Goal: Find specific page/section: Find specific page/section

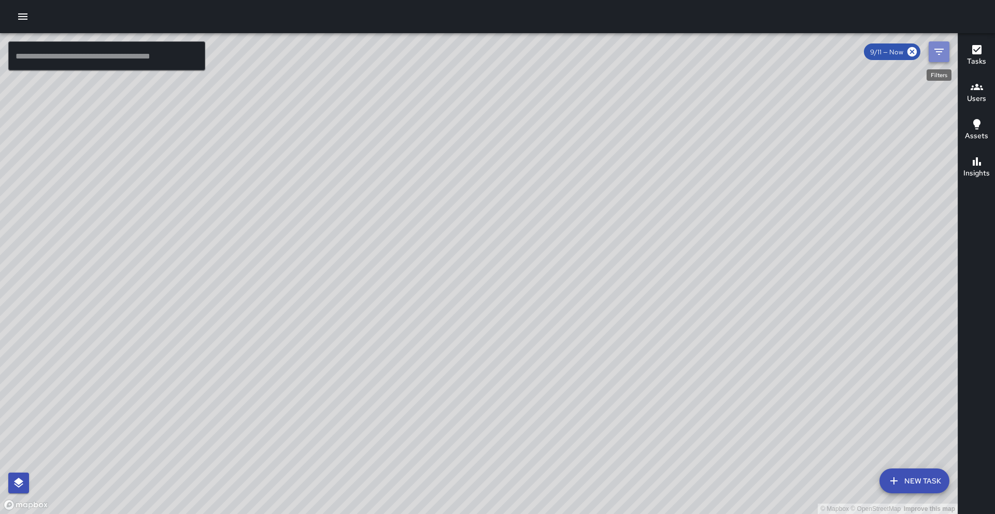
click at [936, 55] on icon "Filters" at bounding box center [938, 52] width 12 height 12
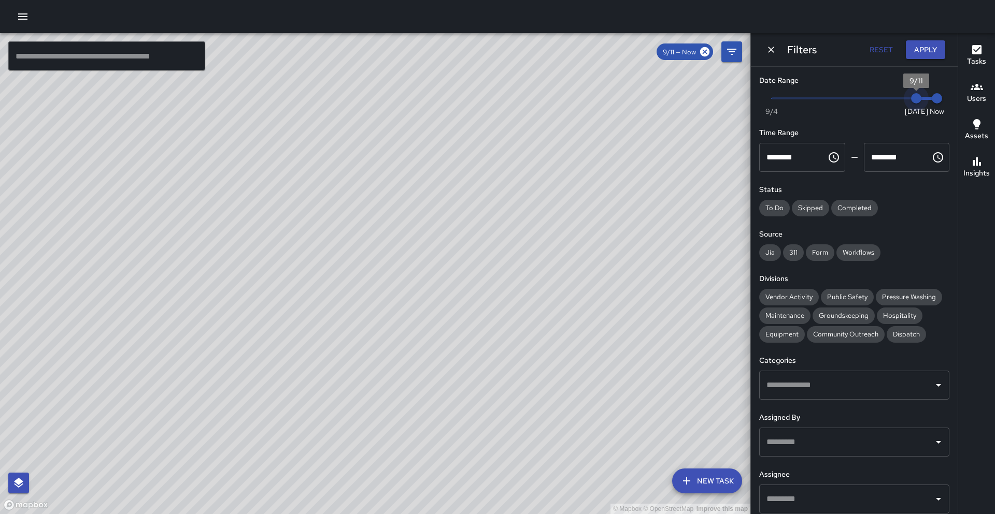
type input "*"
drag, startPoint x: 915, startPoint y: 102, endPoint x: 902, endPoint y: 103, distance: 13.5
click at [900, 103] on span "9/10" at bounding box center [895, 98] width 10 height 10
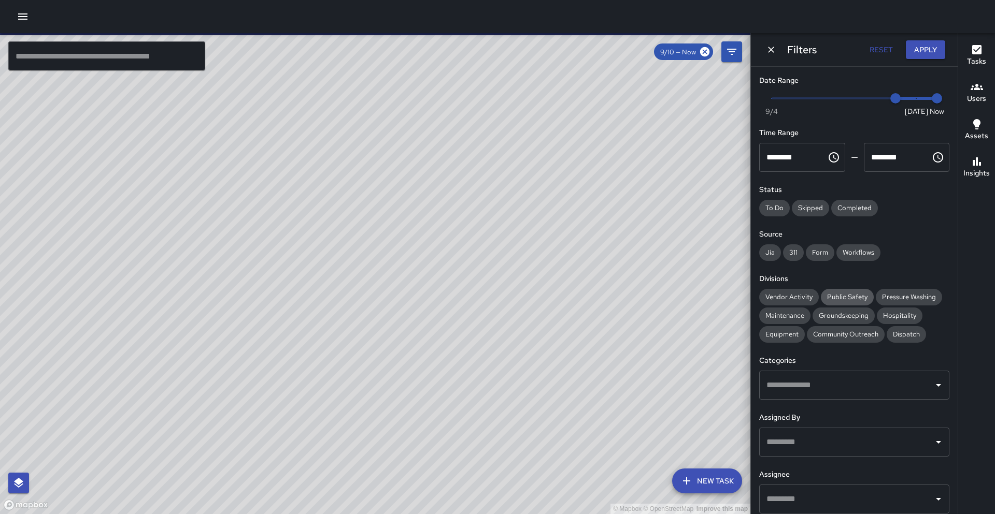
click at [850, 295] on span "Public Safety" at bounding box center [847, 297] width 53 height 9
click at [854, 338] on span "Community Outreach" at bounding box center [846, 334] width 78 height 9
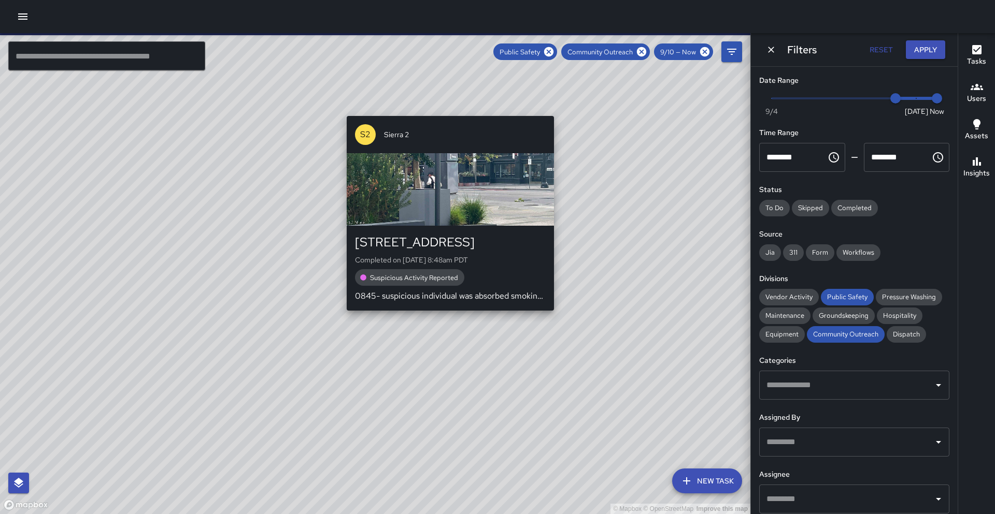
click at [342, 318] on div "© Mapbox © OpenStreetMap Improve this map S2 Sierra 2 [STREET_ADDRESS] Complete…" at bounding box center [375, 273] width 750 height 481
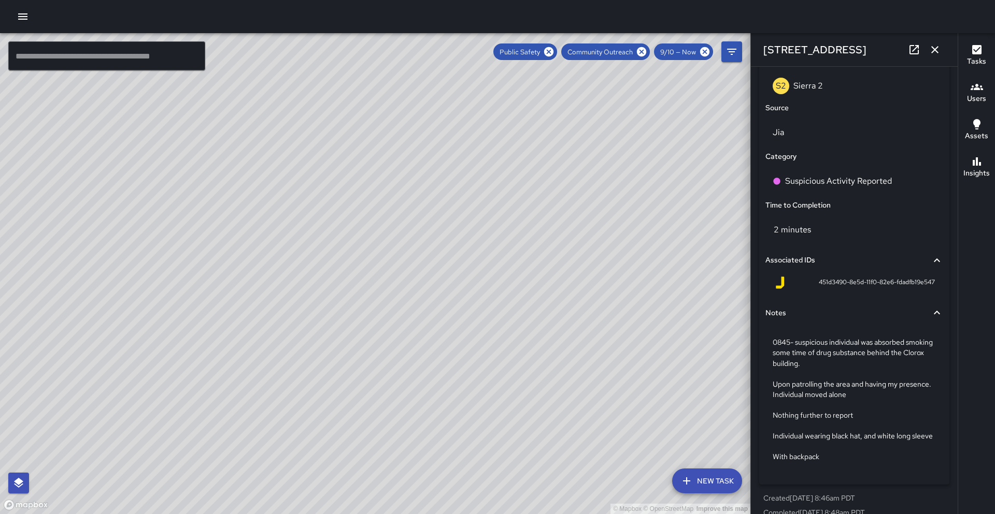
scroll to position [671, 0]
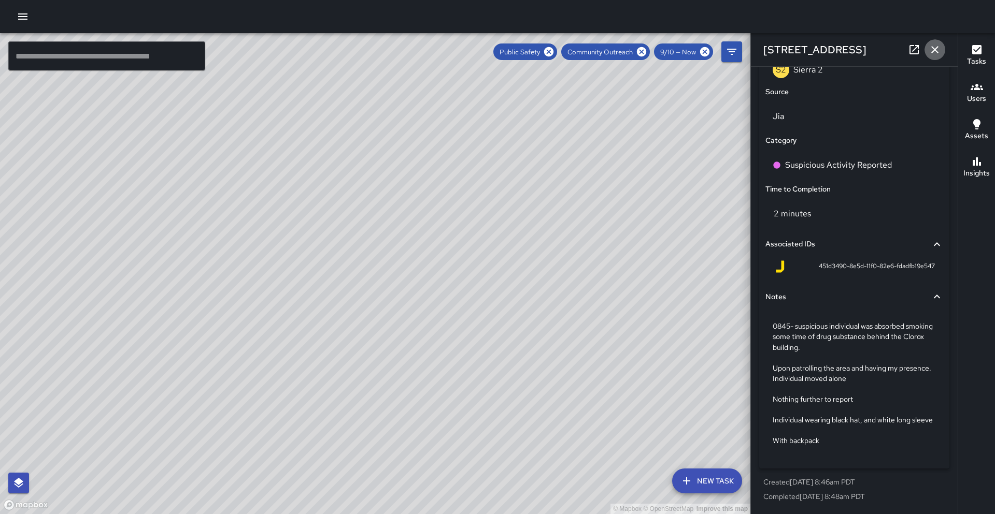
click at [928, 54] on icon "button" at bounding box center [934, 50] width 12 height 12
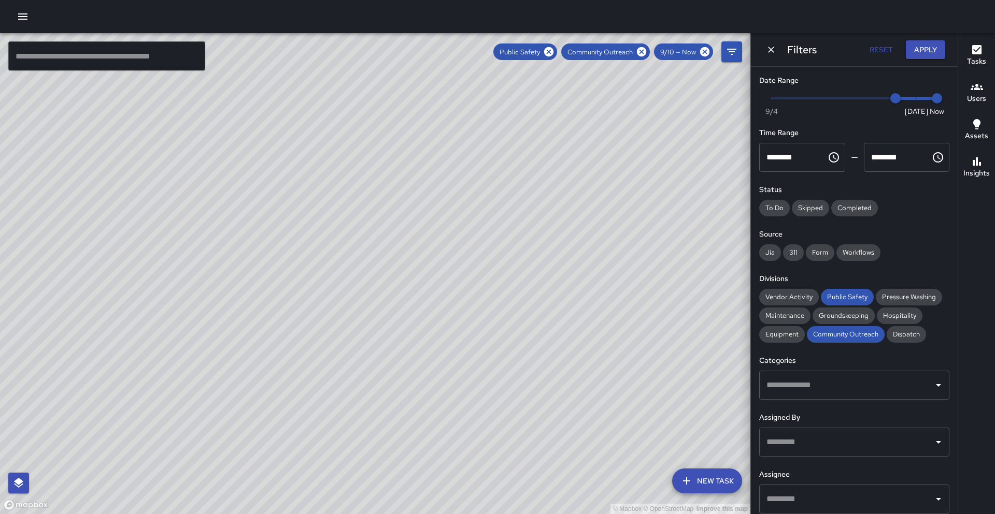
drag, startPoint x: 657, startPoint y: 143, endPoint x: 560, endPoint y: 189, distance: 106.8
click at [559, 190] on div "© Mapbox © OpenStreetMap Improve this map" at bounding box center [375, 273] width 750 height 481
drag, startPoint x: 703, startPoint y: 110, endPoint x: 624, endPoint y: 178, distance: 104.3
click at [621, 179] on div "© Mapbox © OpenStreetMap Improve this map" at bounding box center [375, 273] width 750 height 481
click at [627, 127] on div "© Mapbox © OpenStreetMap Improve this map S2 Sierra [GEOGRAPHIC_DATA][STREET_AD…" at bounding box center [375, 273] width 750 height 481
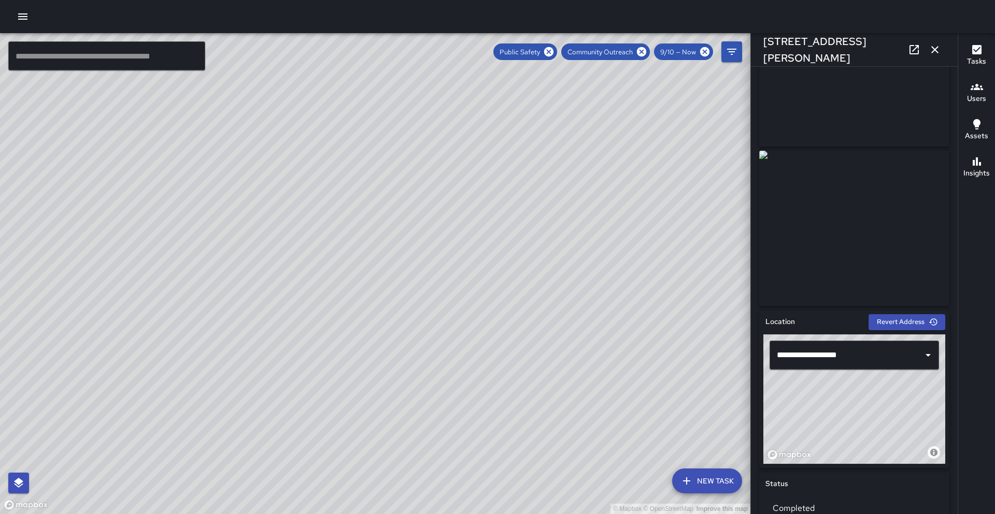
scroll to position [0, 0]
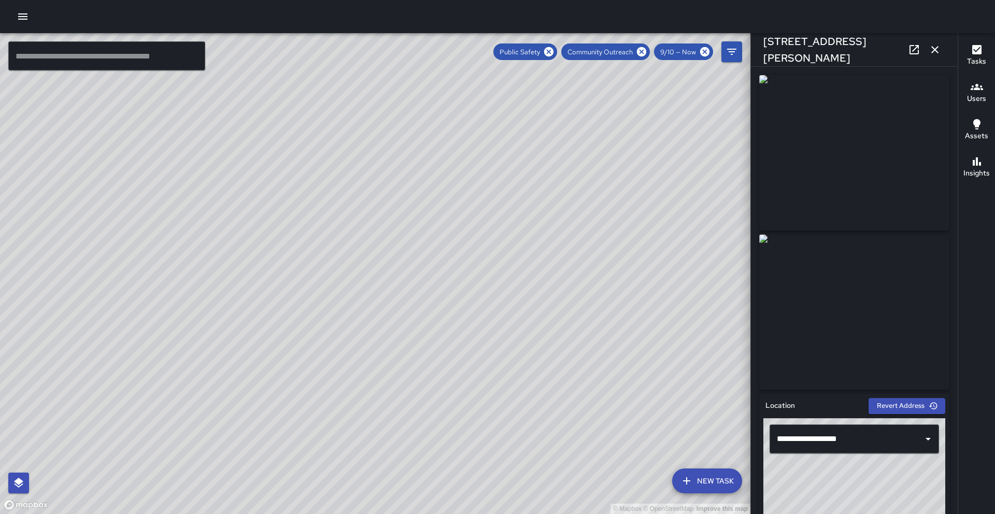
drag, startPoint x: 660, startPoint y: 238, endPoint x: 669, endPoint y: 224, distance: 16.3
click at [668, 221] on div "© Mapbox © OpenStreetMap Improve this map" at bounding box center [375, 273] width 750 height 481
drag, startPoint x: 463, startPoint y: 362, endPoint x: 560, endPoint y: 294, distance: 119.1
click at [560, 294] on div "© Mapbox © OpenStreetMap Improve this map" at bounding box center [375, 273] width 750 height 481
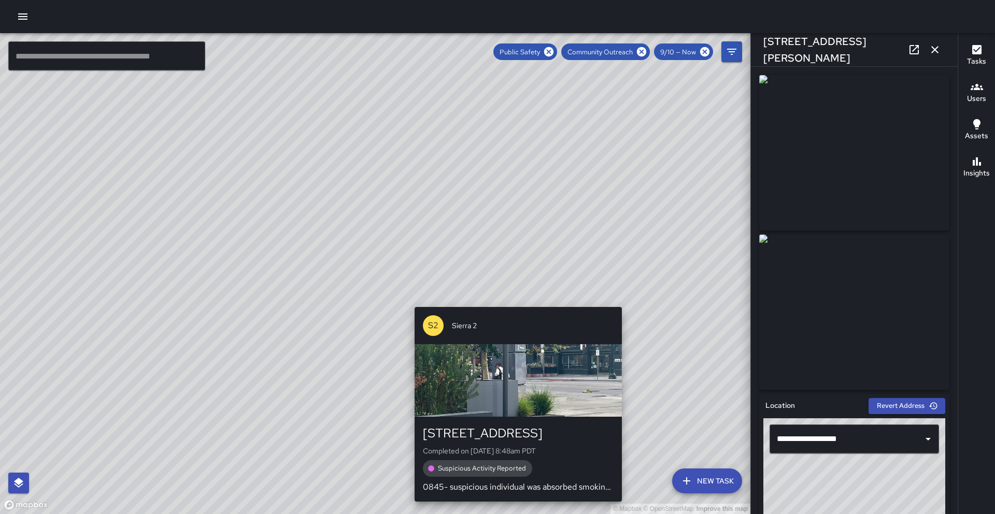
click at [516, 300] on div "© Mapbox © OpenStreetMap Improve this map S2 Sierra 2 [STREET_ADDRESS] Complete…" at bounding box center [375, 273] width 750 height 481
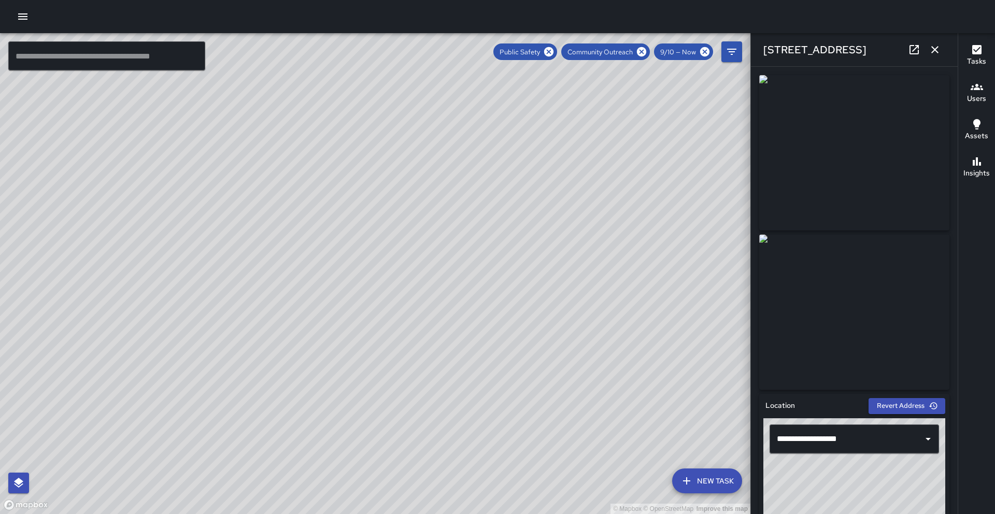
type input "**********"
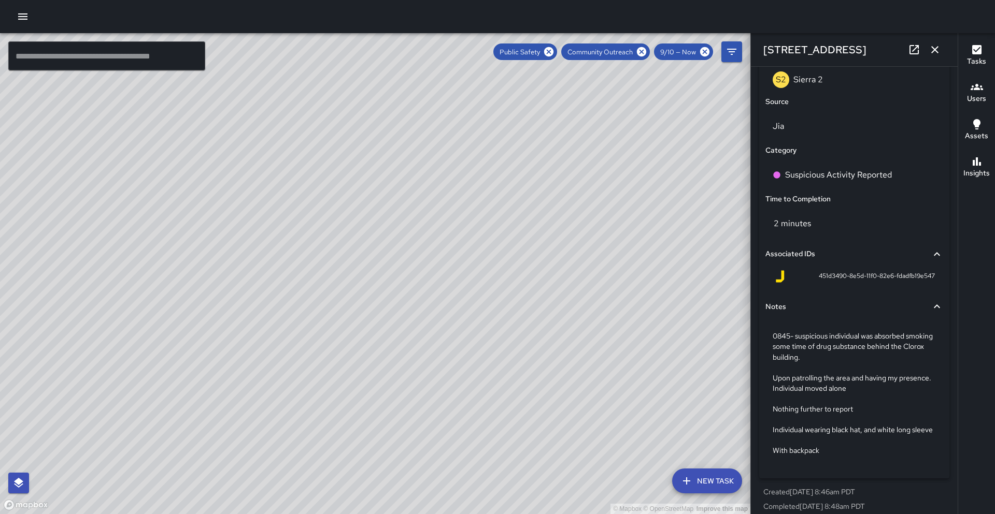
scroll to position [671, 0]
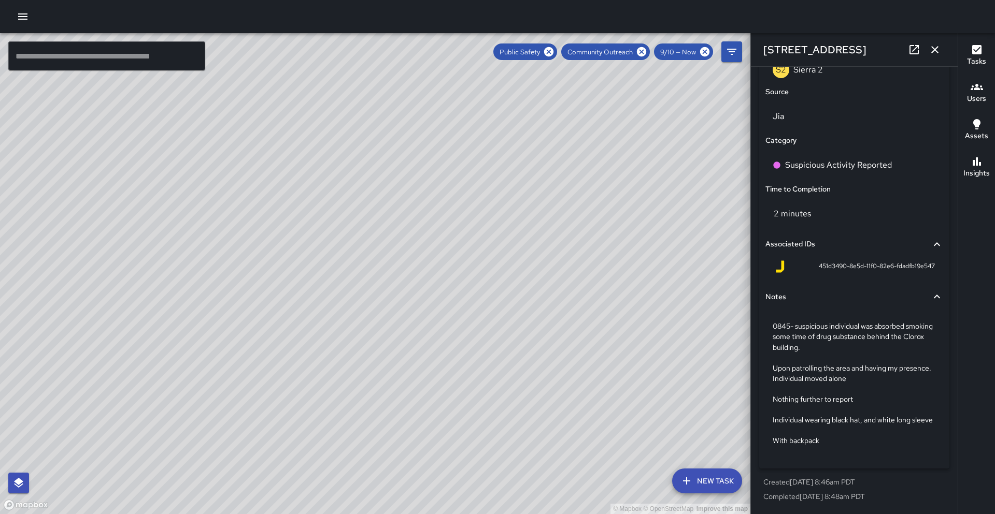
click at [940, 56] on button "button" at bounding box center [934, 49] width 21 height 21
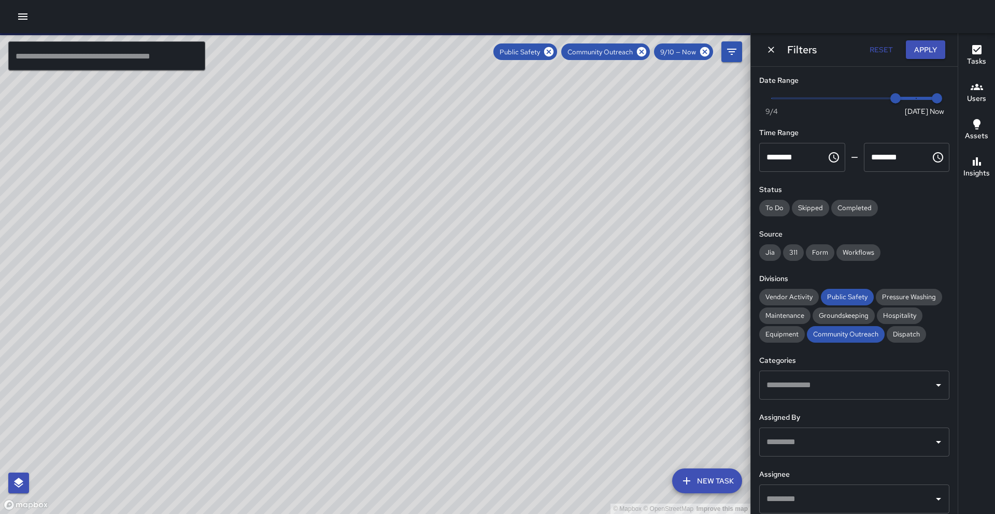
drag, startPoint x: 737, startPoint y: 185, endPoint x: 716, endPoint y: 204, distance: 27.9
click at [715, 204] on div "© Mapbox © OpenStreetMap Improve this map" at bounding box center [375, 273] width 750 height 481
click at [766, 48] on icon "Dismiss" at bounding box center [771, 50] width 10 height 10
